Goal: Task Accomplishment & Management: Use online tool/utility

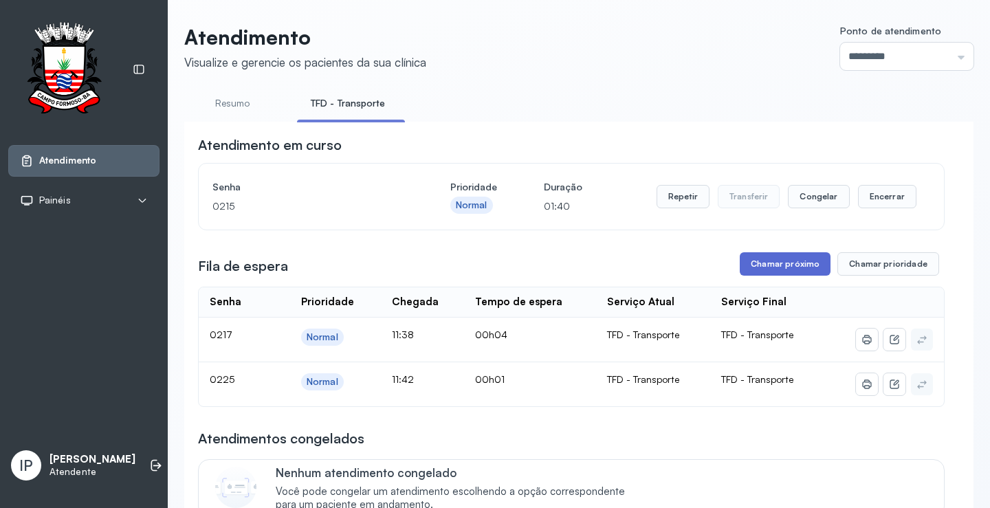
click at [798, 263] on button "Chamar próximo" at bounding box center [785, 263] width 91 height 23
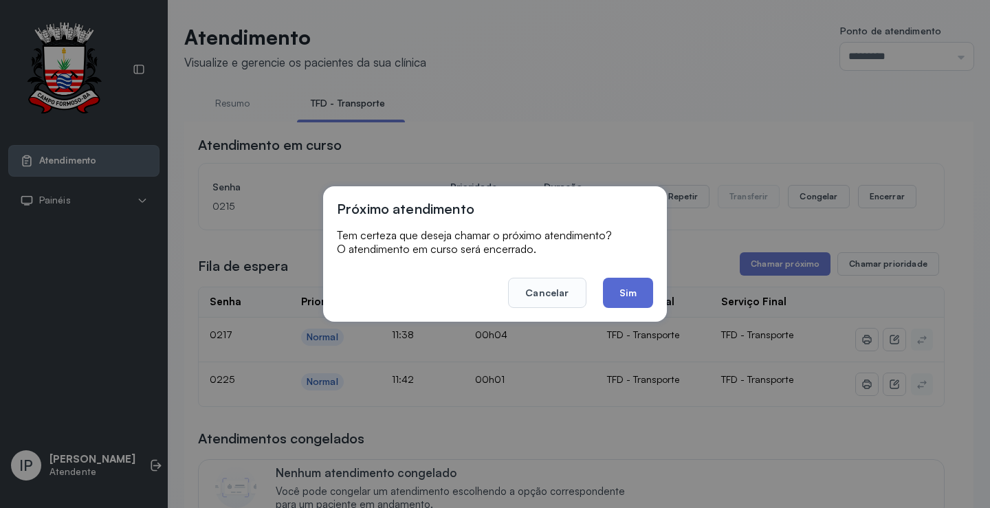
click at [635, 294] on button "Sim" at bounding box center [628, 293] width 50 height 30
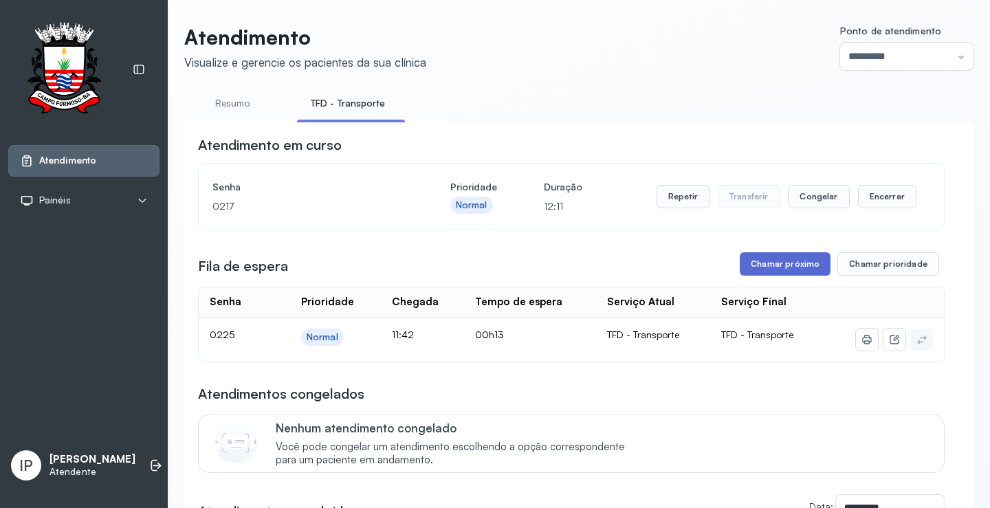
click at [785, 260] on button "Chamar próximo" at bounding box center [785, 263] width 91 height 23
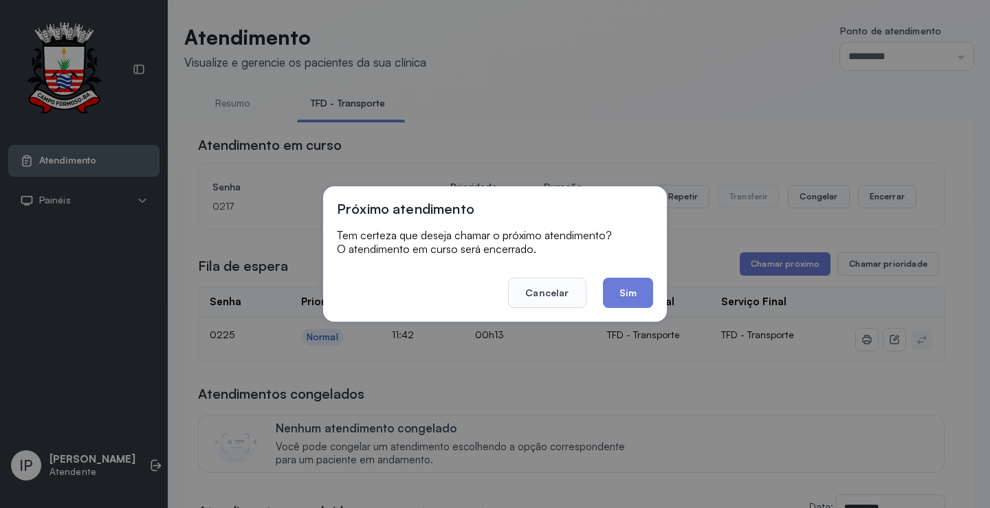
click at [611, 283] on button "Sim" at bounding box center [628, 293] width 50 height 30
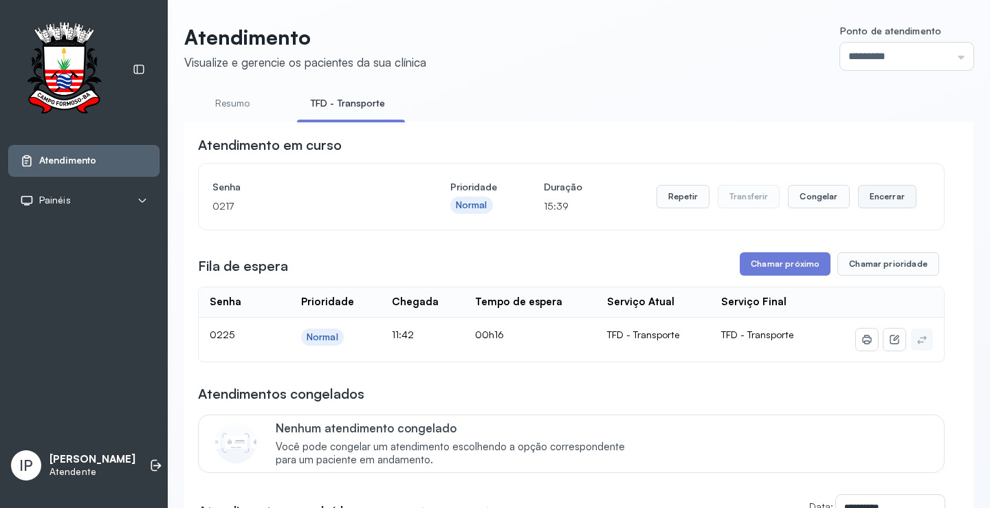
click at [882, 195] on button "Encerrar" at bounding box center [887, 196] width 58 height 23
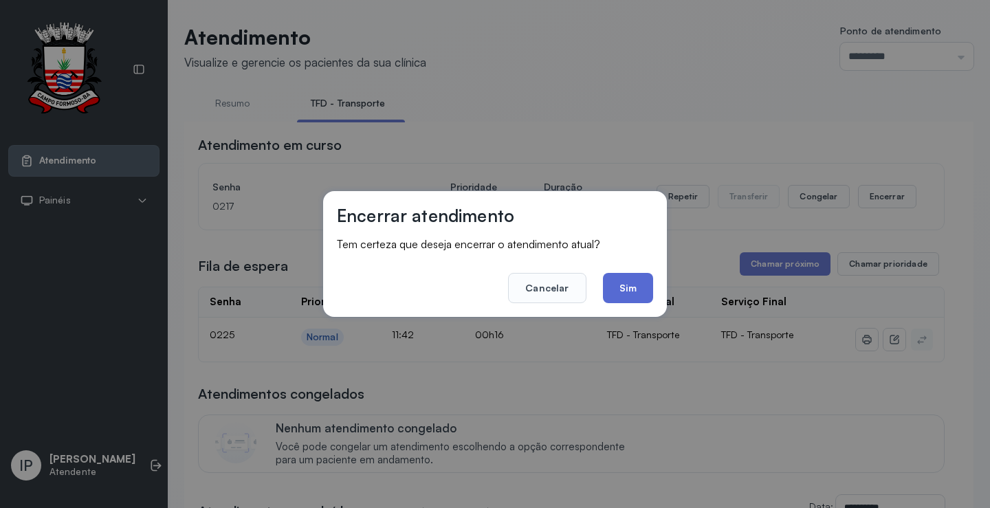
click at [627, 289] on button "Sim" at bounding box center [628, 288] width 50 height 30
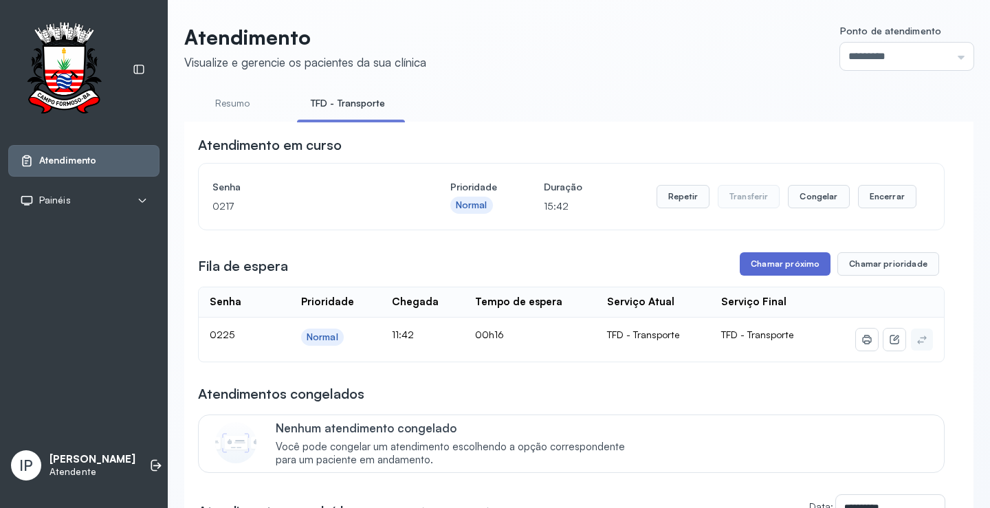
click at [783, 264] on button "Chamar próximo" at bounding box center [785, 263] width 91 height 23
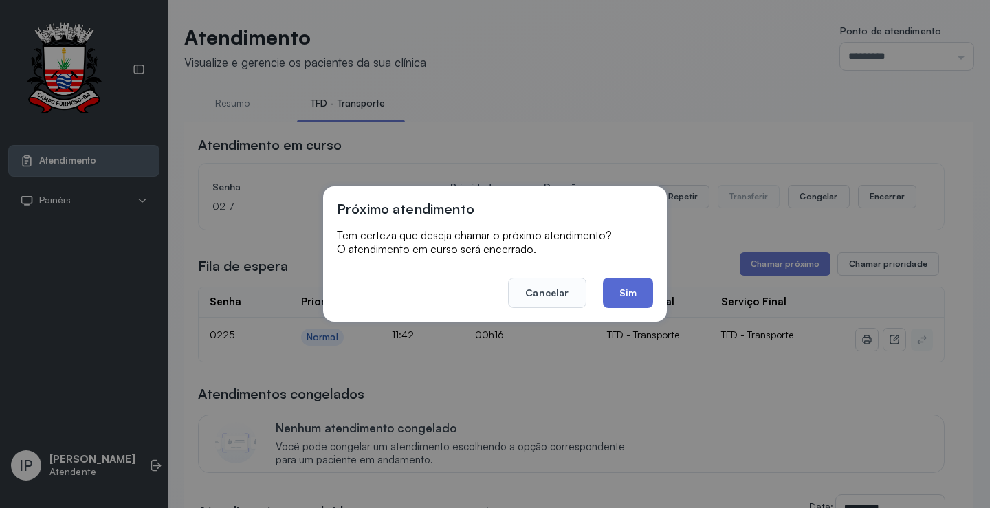
click at [624, 293] on button "Sim" at bounding box center [628, 293] width 50 height 30
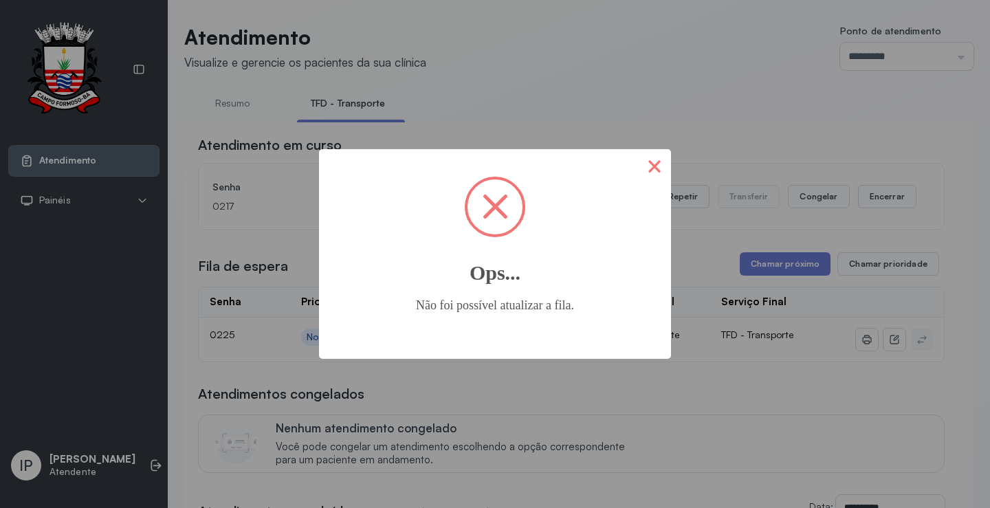
click at [649, 158] on button "×" at bounding box center [654, 165] width 33 height 33
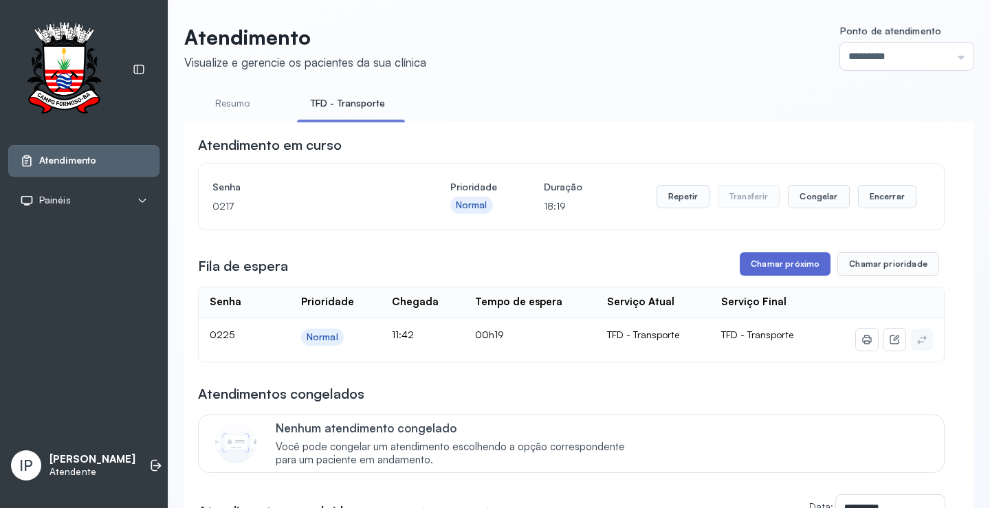
click at [785, 266] on button "Chamar próximo" at bounding box center [785, 263] width 91 height 23
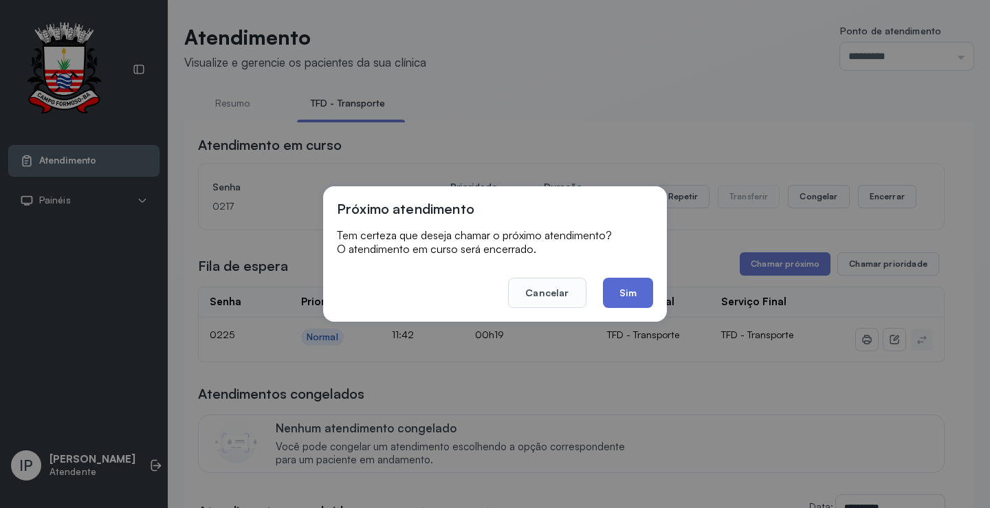
click at [636, 289] on button "Sim" at bounding box center [628, 293] width 50 height 30
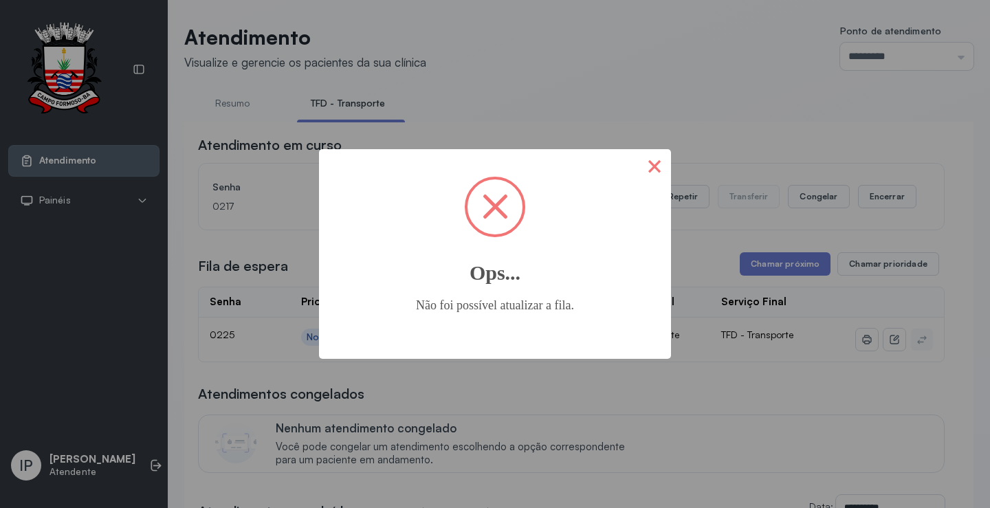
click at [659, 166] on button "×" at bounding box center [654, 165] width 33 height 33
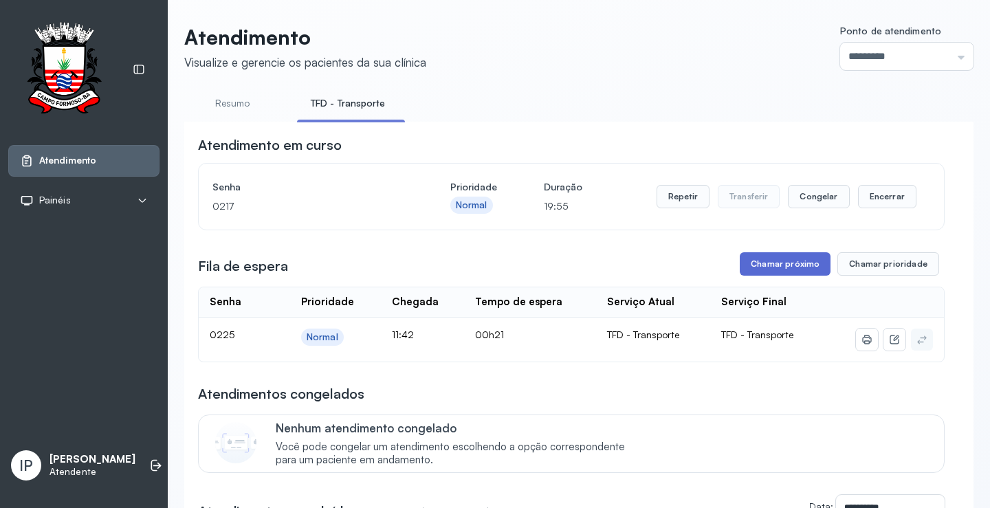
click at [787, 262] on button "Chamar próximo" at bounding box center [785, 263] width 91 height 23
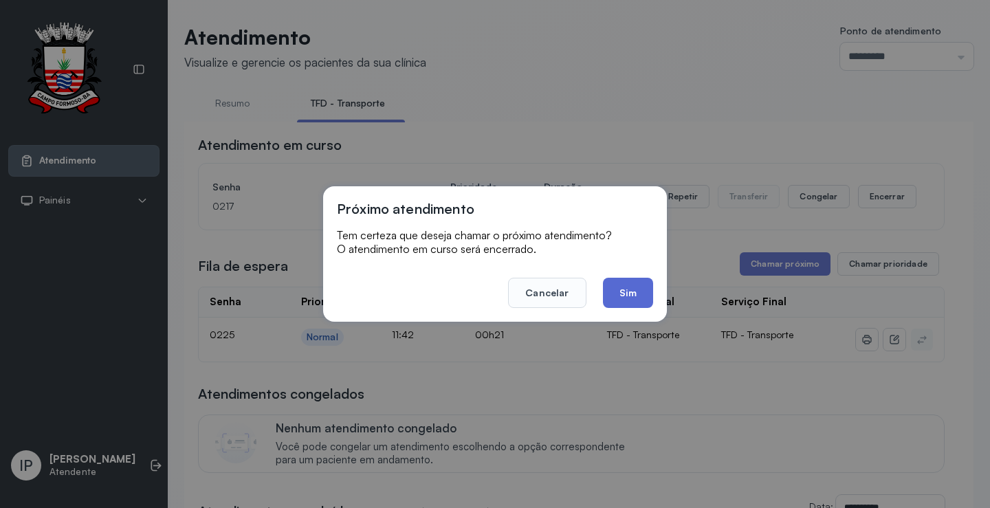
click at [631, 288] on button "Sim" at bounding box center [628, 293] width 50 height 30
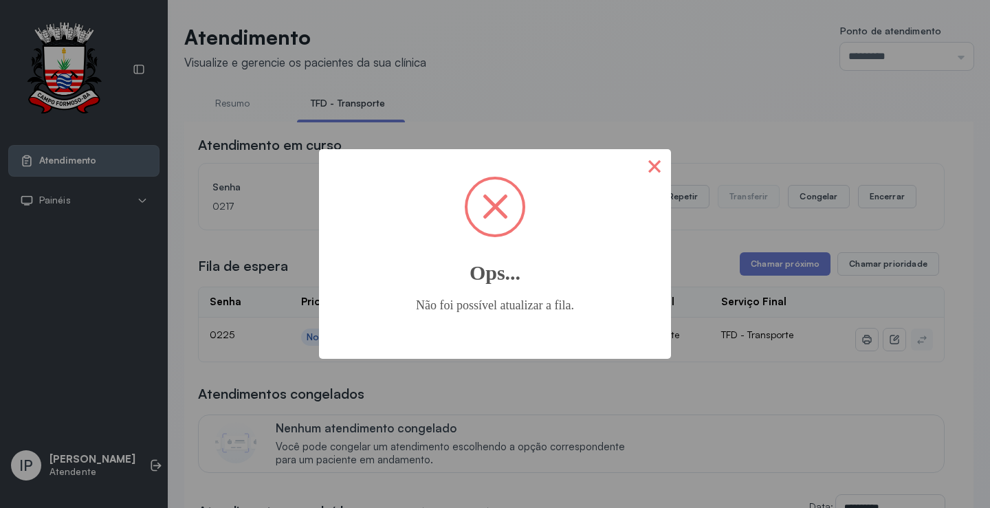
click at [654, 168] on button "×" at bounding box center [654, 165] width 33 height 33
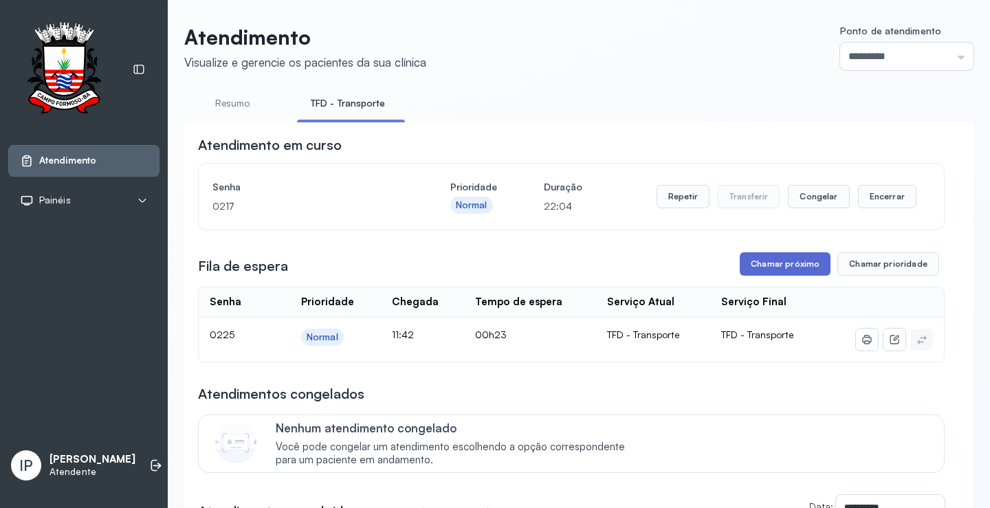
click at [778, 266] on button "Chamar próximo" at bounding box center [785, 263] width 91 height 23
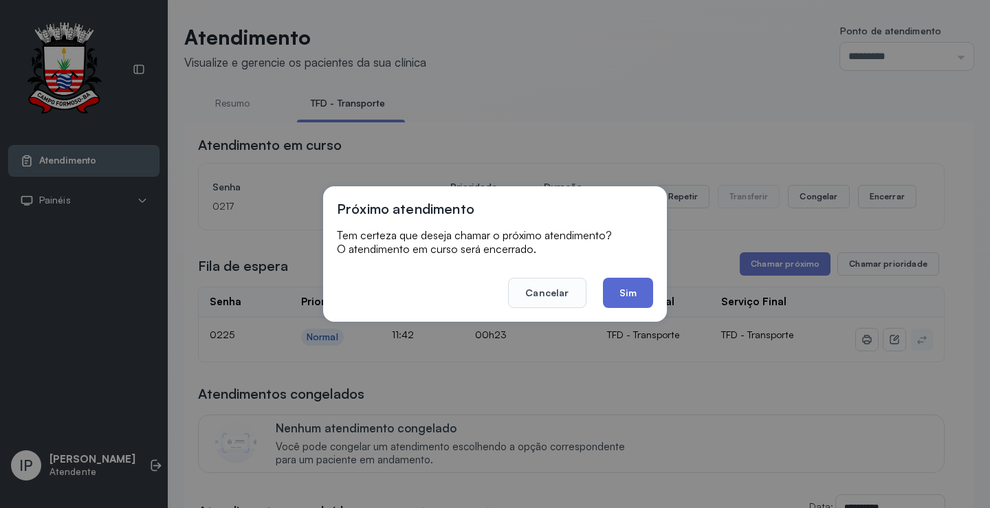
click at [641, 287] on button "Sim" at bounding box center [628, 293] width 50 height 30
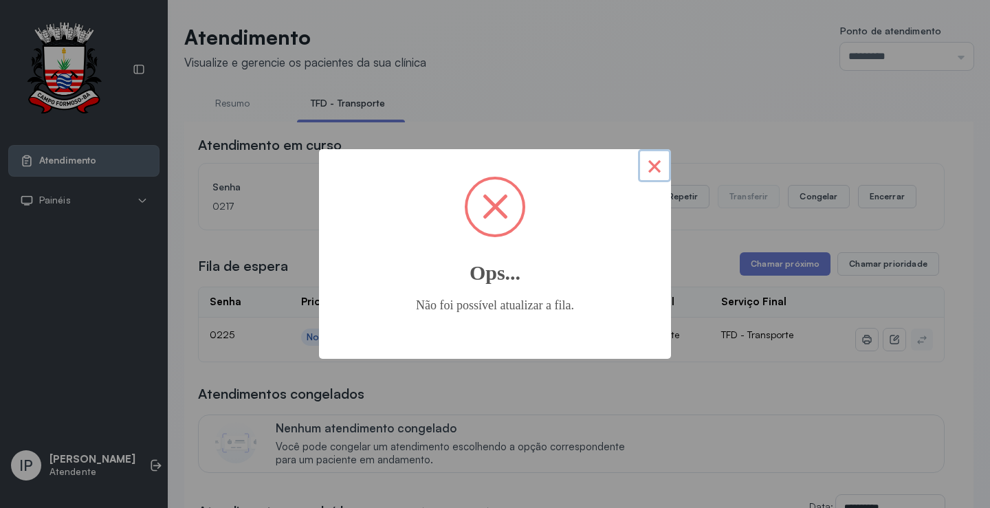
click at [655, 162] on button "×" at bounding box center [654, 165] width 33 height 33
